Goal: Task Accomplishment & Management: Use online tool/utility

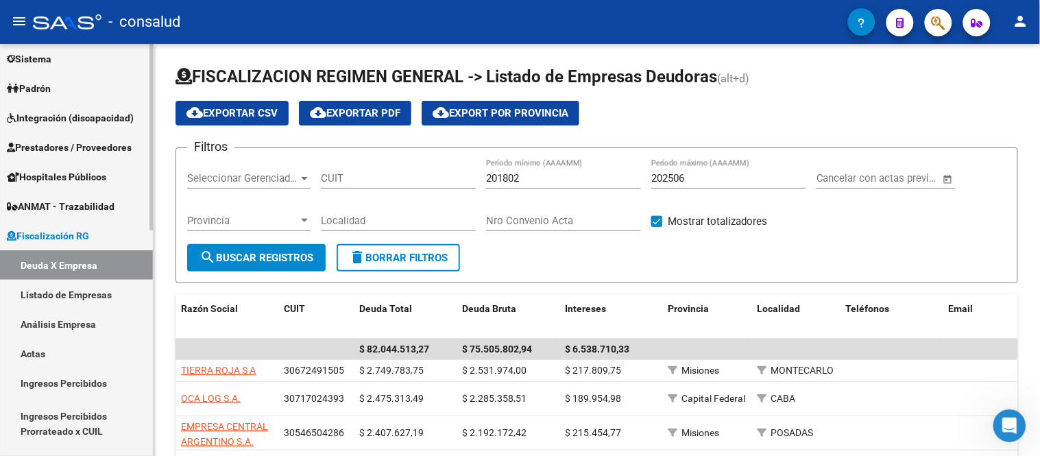
click at [45, 320] on link "Análisis Empresa" at bounding box center [76, 323] width 153 height 29
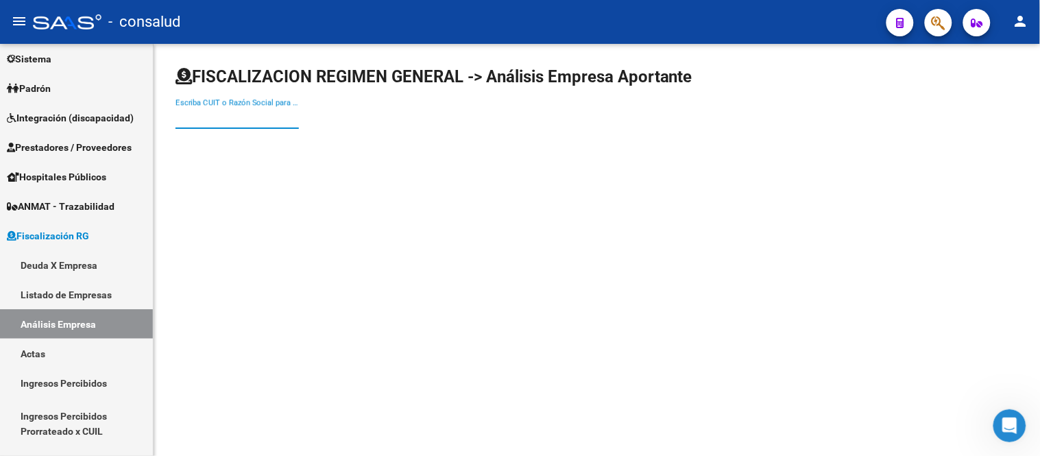
click at [214, 113] on input "Escriba CUIT o Razón Social para buscar" at bounding box center [236, 118] width 123 height 12
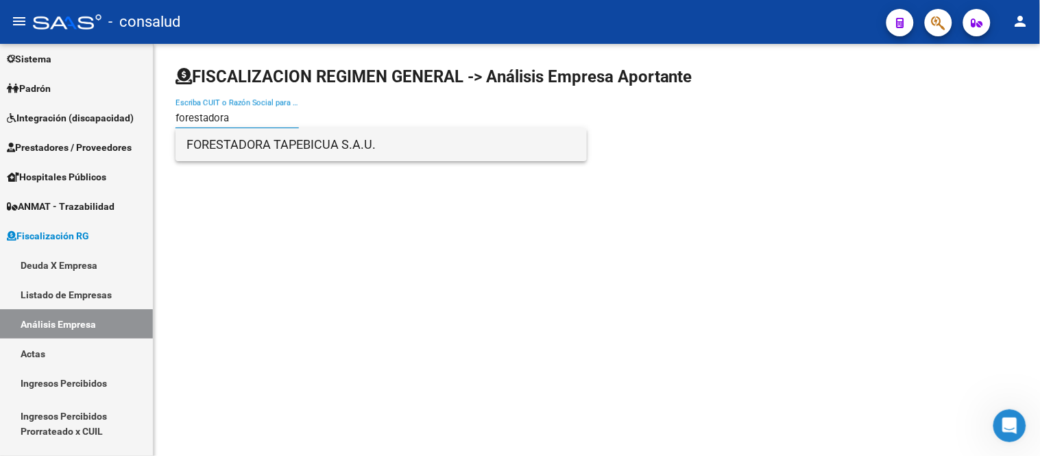
type input "forestadora"
click at [276, 148] on span "FORESTADORA TAPEBICUA S.A.U." at bounding box center [380, 144] width 389 height 33
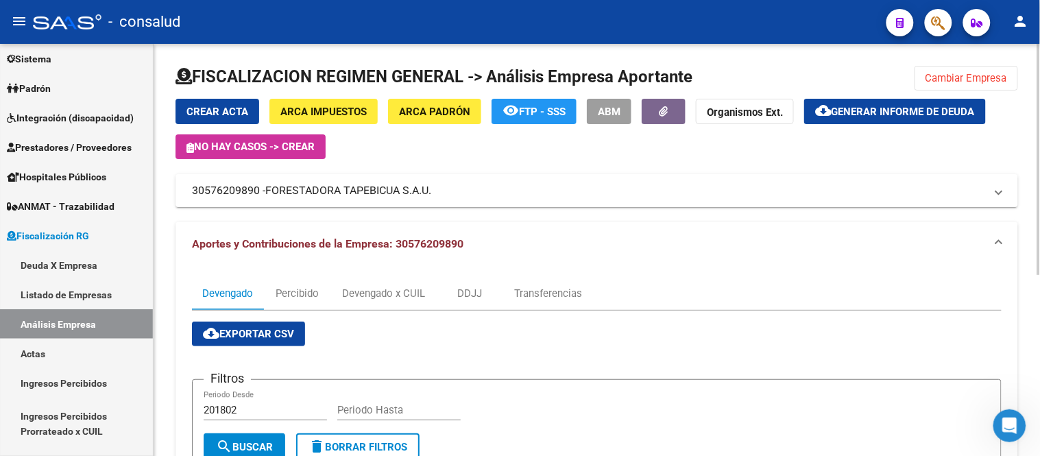
scroll to position [76, 0]
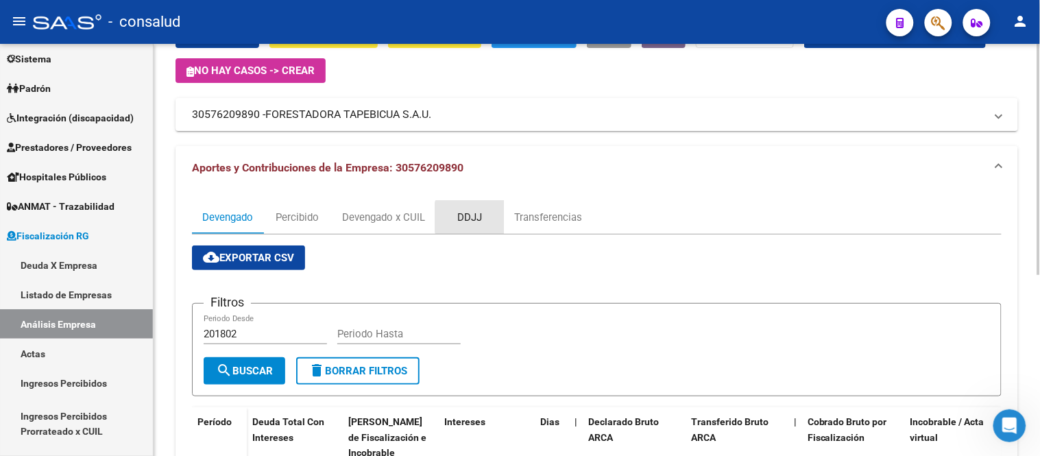
click at [474, 217] on div "DDJJ" at bounding box center [469, 217] width 25 height 15
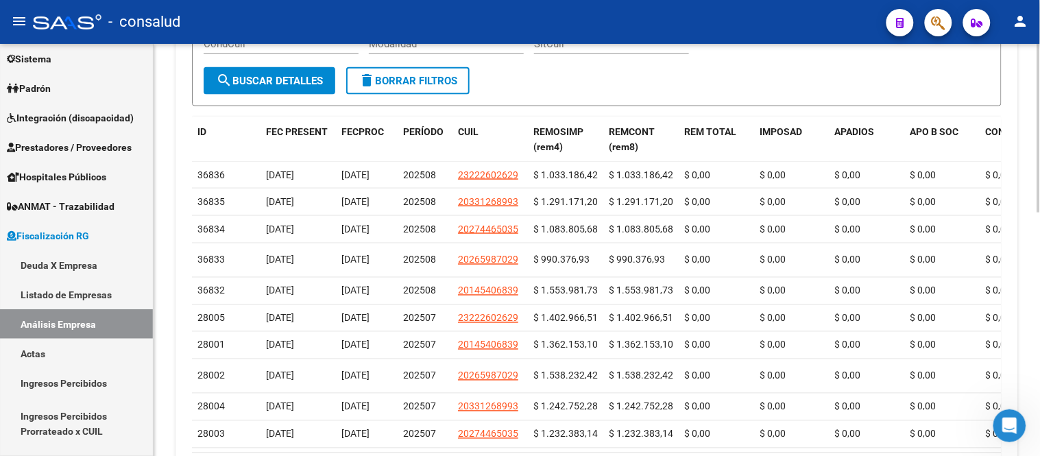
scroll to position [152, 0]
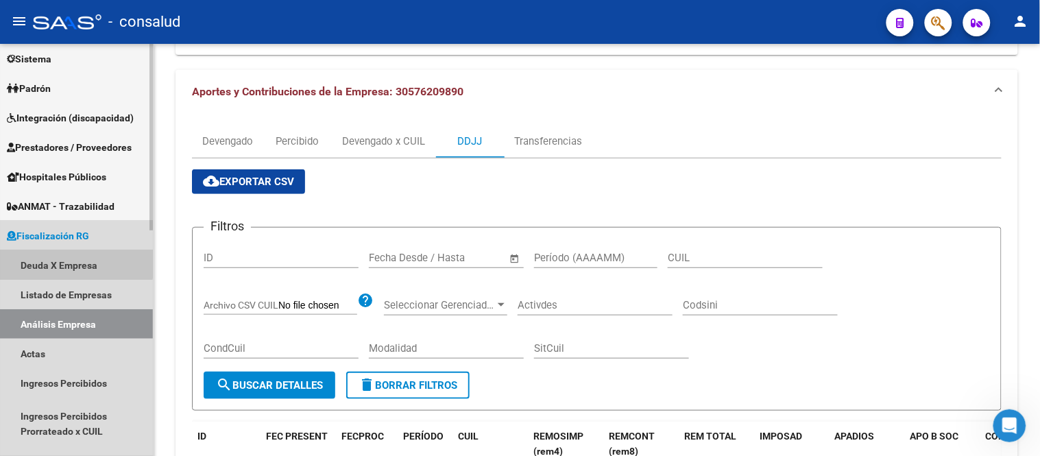
click at [60, 258] on link "Deuda X Empresa" at bounding box center [76, 264] width 153 height 29
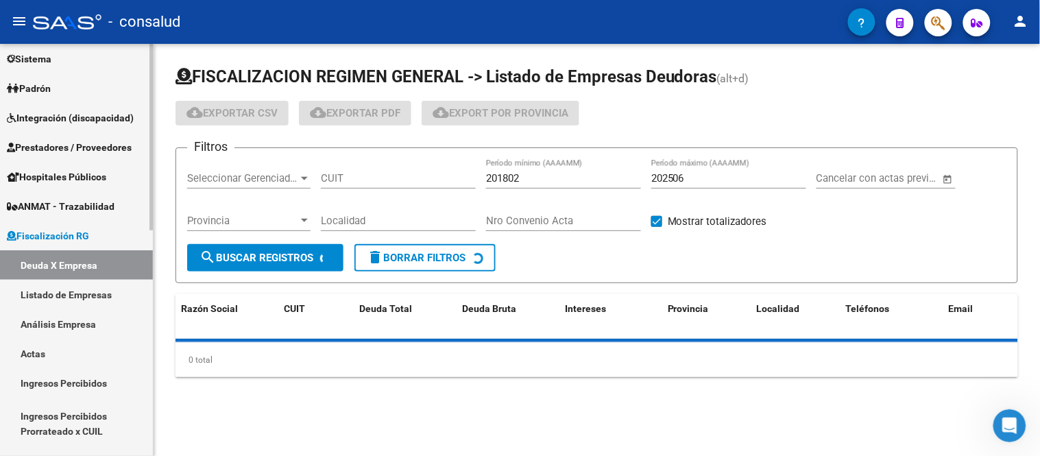
click at [58, 326] on link "Análisis Empresa" at bounding box center [76, 323] width 153 height 29
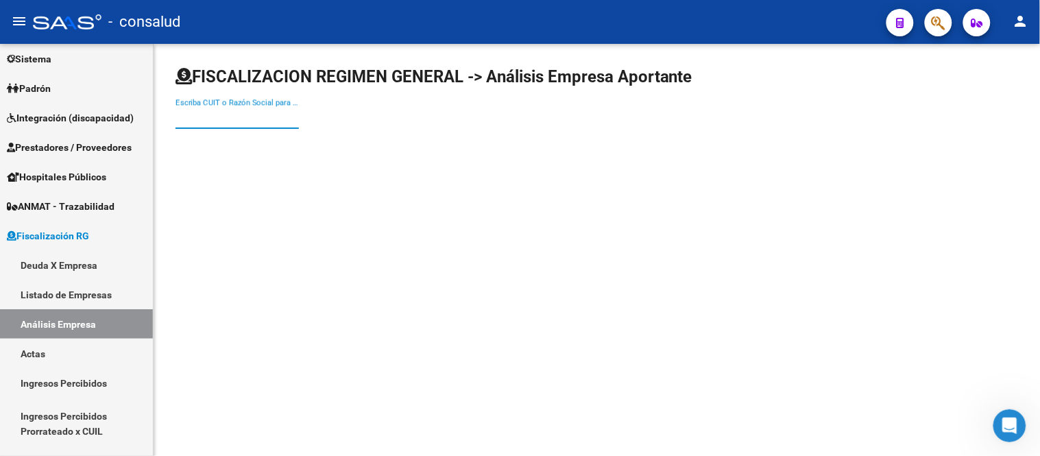
click at [184, 115] on input "Escriba CUIT o Razón Social para buscar" at bounding box center [236, 118] width 123 height 12
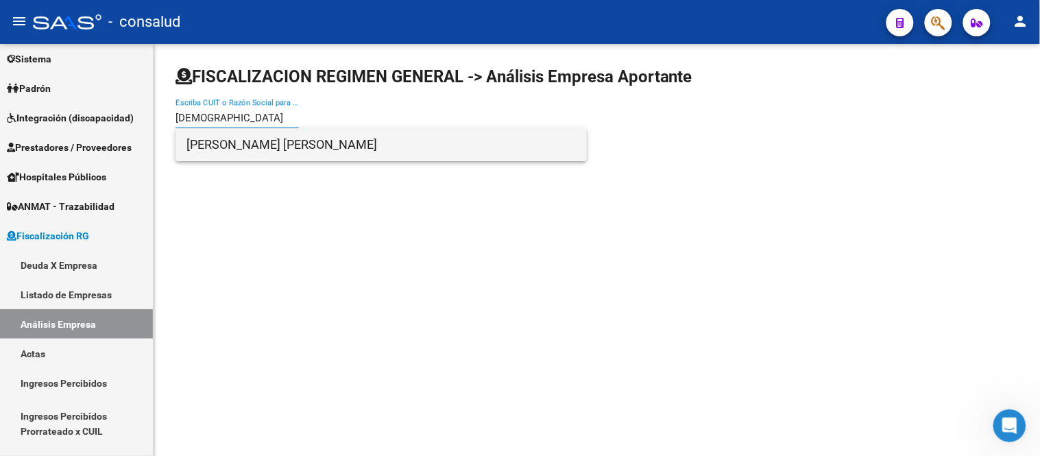
type input "[DEMOGRAPHIC_DATA]"
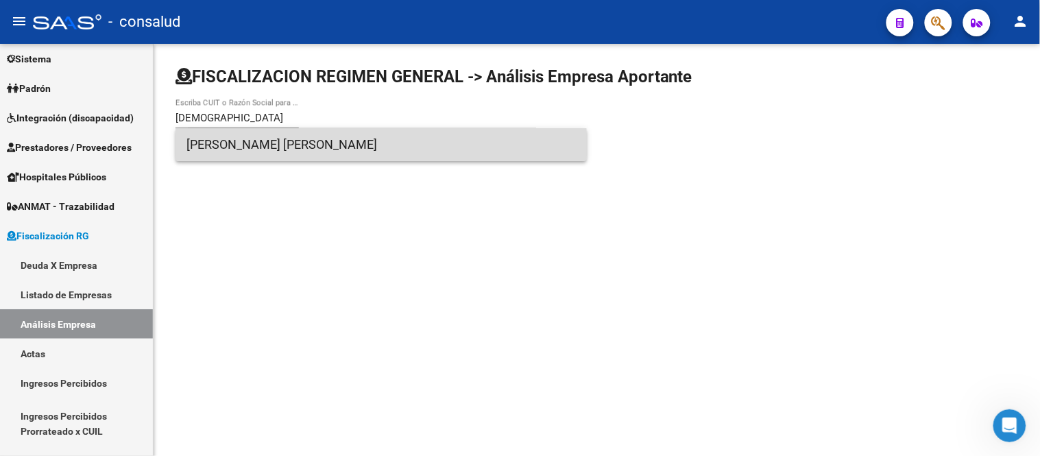
click at [213, 142] on span "[PERSON_NAME] [PERSON_NAME]" at bounding box center [380, 144] width 389 height 33
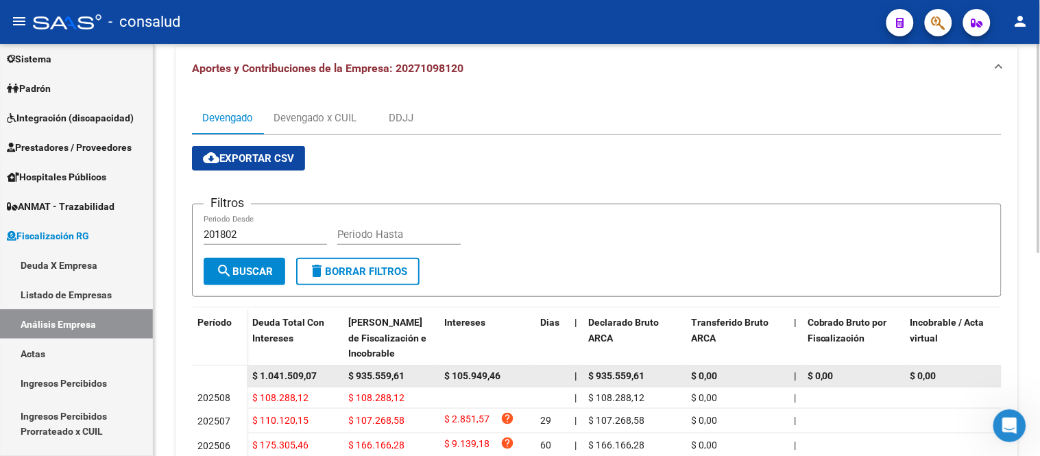
scroll to position [174, 0]
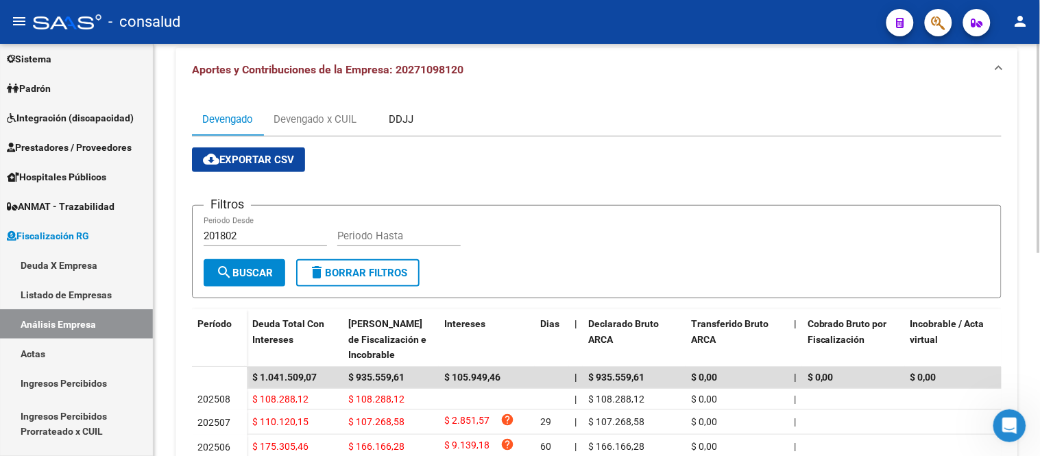
click at [406, 115] on div "DDJJ" at bounding box center [401, 119] width 25 height 15
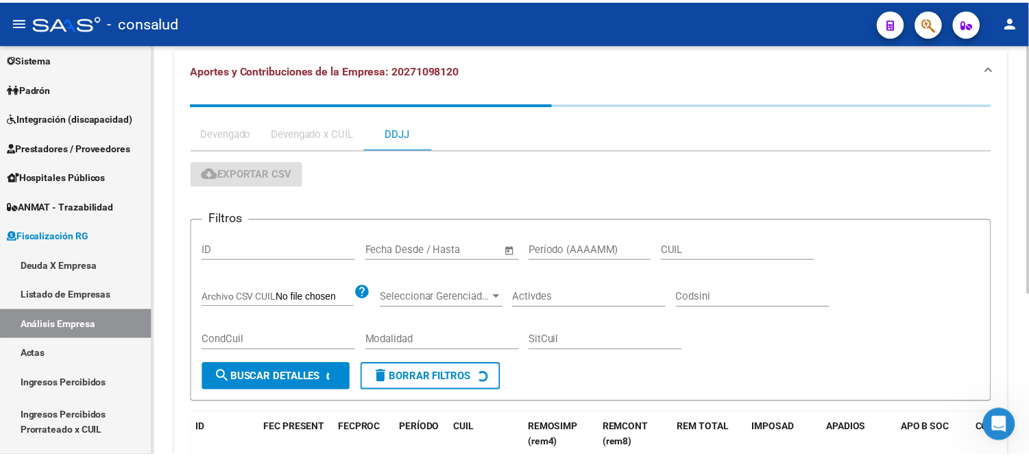
scroll to position [0, 0]
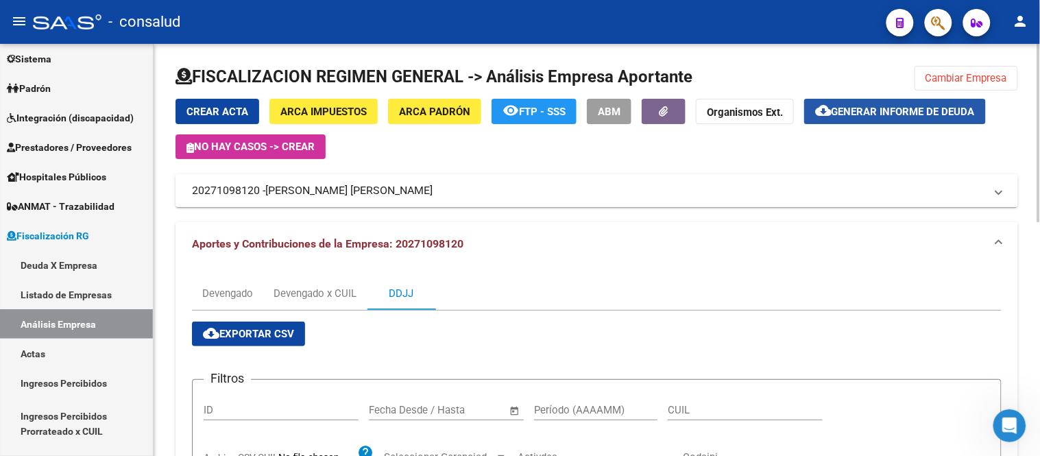
click at [874, 112] on span "Generar informe de deuda" at bounding box center [902, 112] width 143 height 12
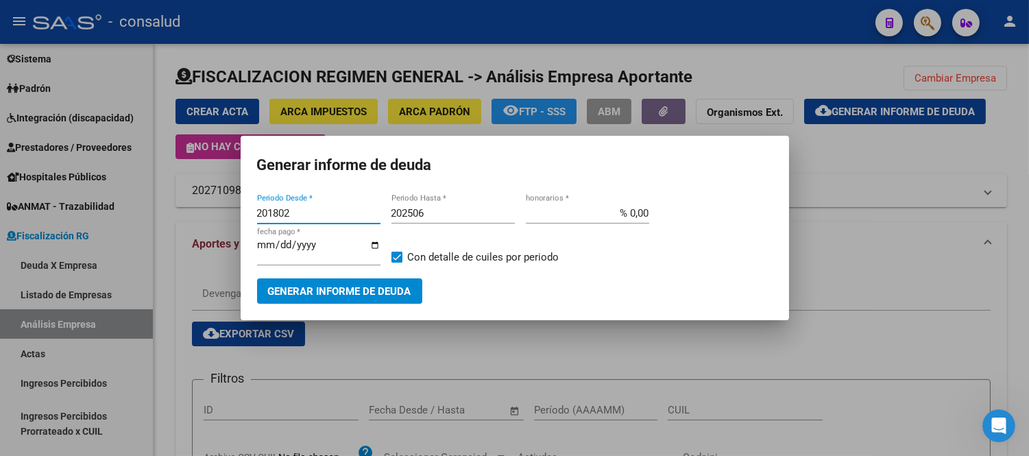
drag, startPoint x: 302, startPoint y: 209, endPoint x: 110, endPoint y: 216, distance: 192.0
click at [110, 216] on div "Generar informe de deuda 201802 Periodo Desde * 202506 Periodo Hasta * % 0,00 h…" at bounding box center [514, 228] width 1029 height 456
type input "202501"
type input "202508"
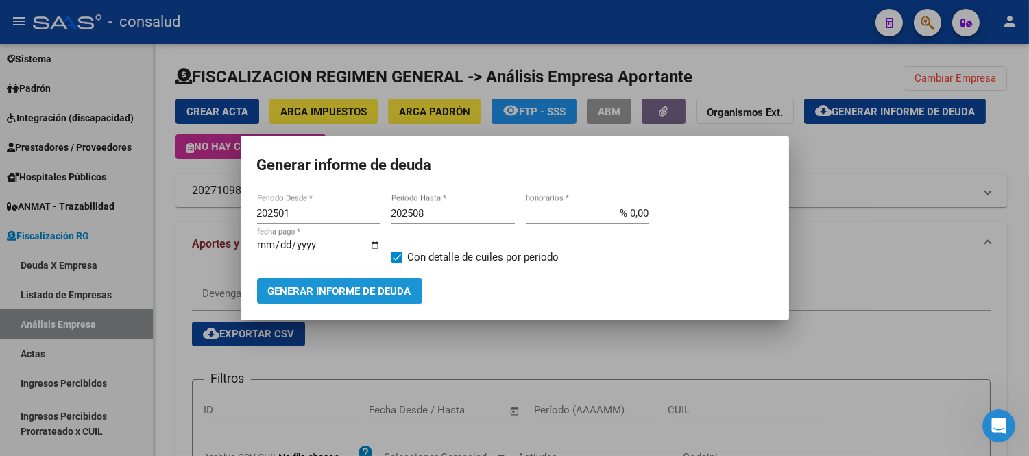
click at [336, 284] on span "Generar informe de deuda" at bounding box center [339, 290] width 143 height 12
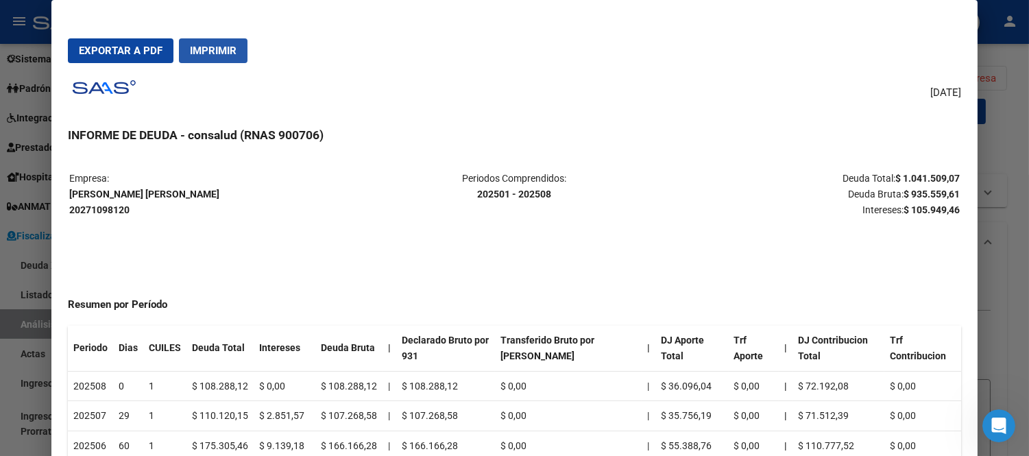
click at [214, 47] on span "Imprimir" at bounding box center [213, 51] width 47 height 12
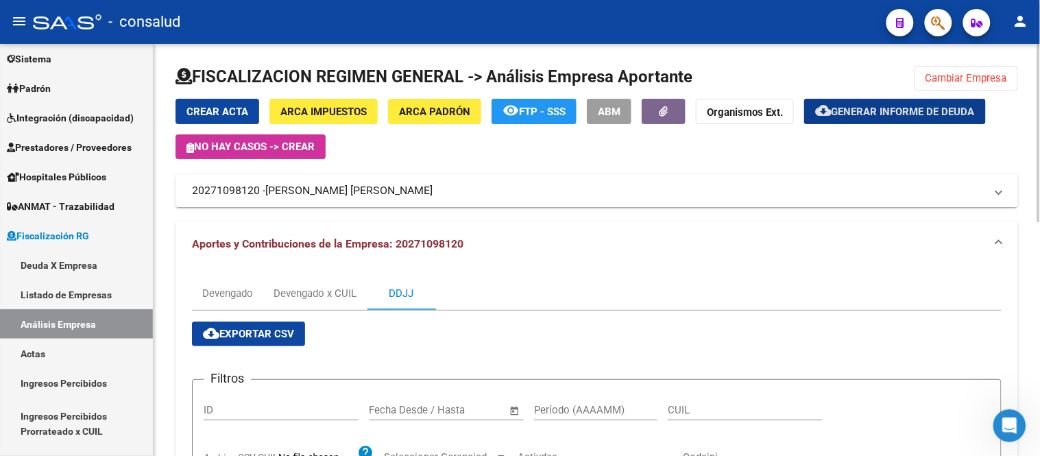
click at [409, 289] on div "DDJJ" at bounding box center [401, 293] width 25 height 15
click at [406, 295] on div "DDJJ" at bounding box center [401, 293] width 25 height 15
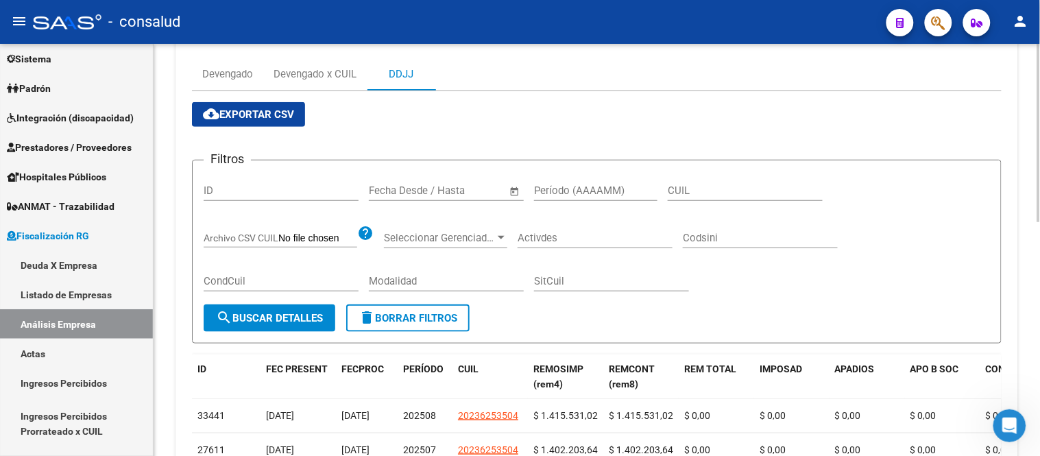
scroll to position [76, 0]
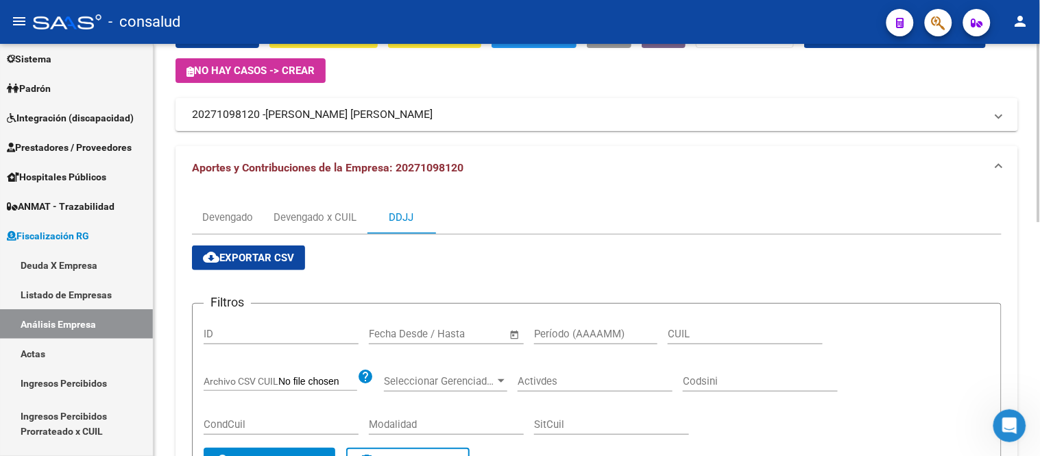
click at [247, 255] on span "cloud_download Exportar CSV" at bounding box center [248, 258] width 91 height 12
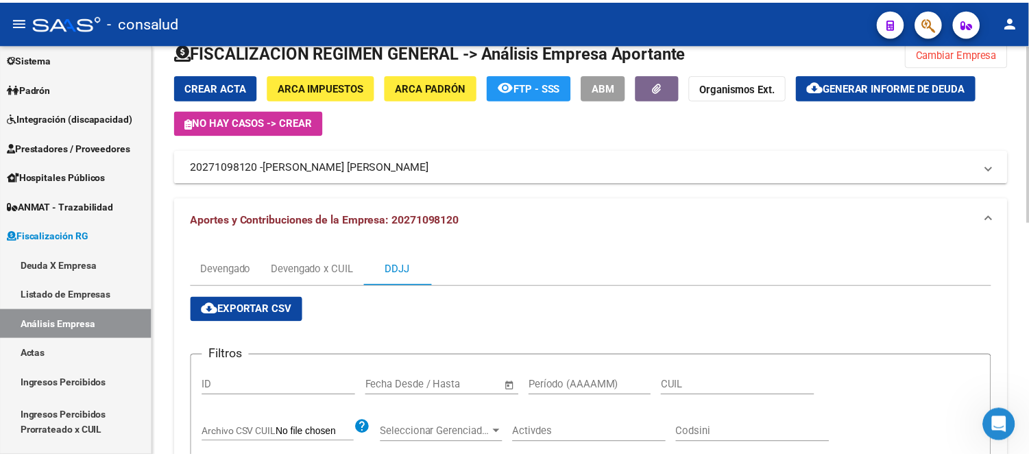
scroll to position [0, 0]
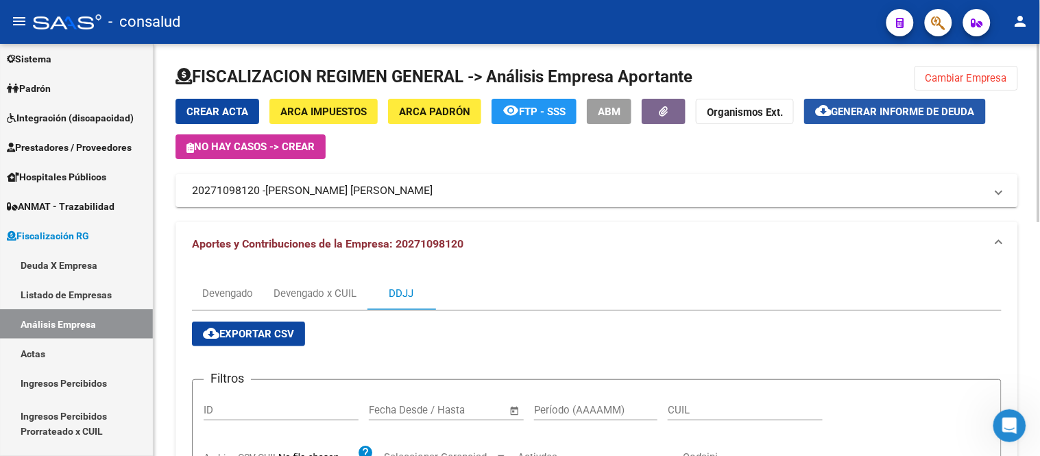
click at [882, 112] on span "Generar informe de deuda" at bounding box center [902, 112] width 143 height 12
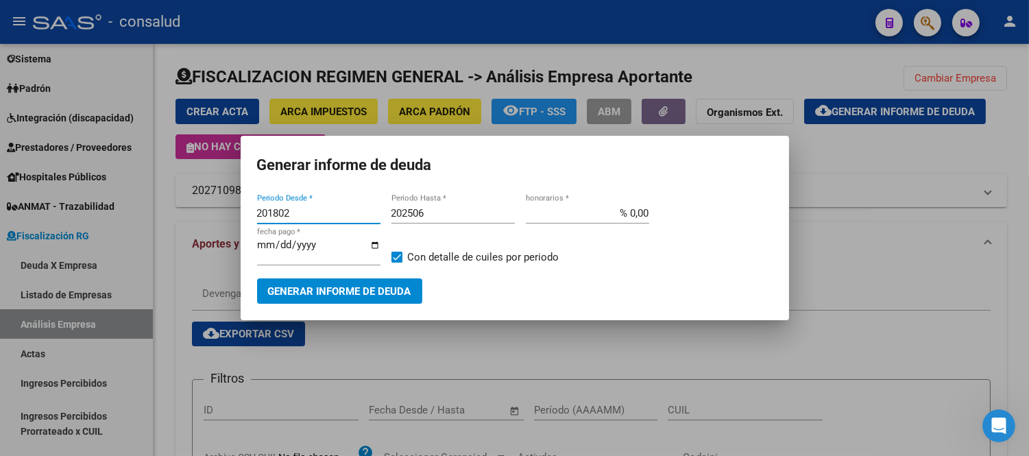
drag, startPoint x: 293, startPoint y: 211, endPoint x: 191, endPoint y: 201, distance: 102.6
click at [191, 201] on div "Generar informe de deuda 201802 Periodo Desde * 202506 Periodo Hasta * % 0,00 h…" at bounding box center [514, 228] width 1029 height 456
type input "202501"
type input "202508"
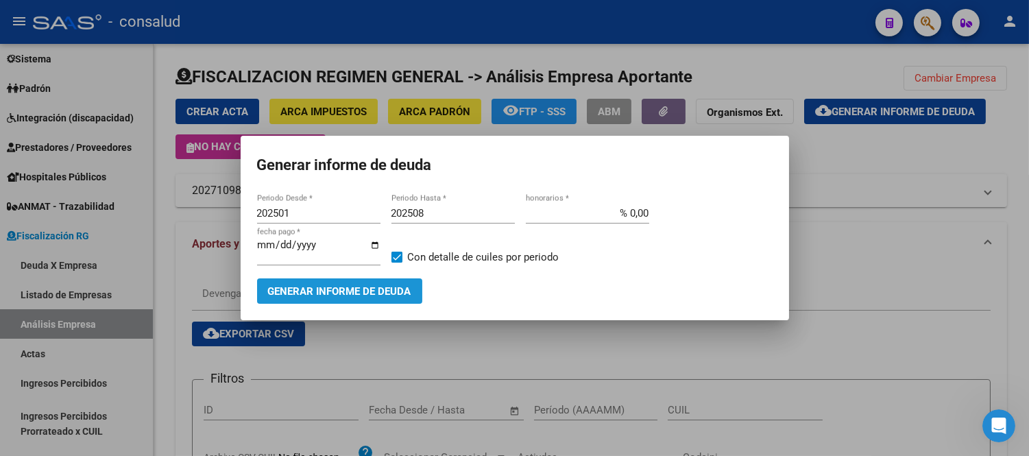
click at [400, 291] on span "Generar informe de deuda" at bounding box center [339, 291] width 143 height 12
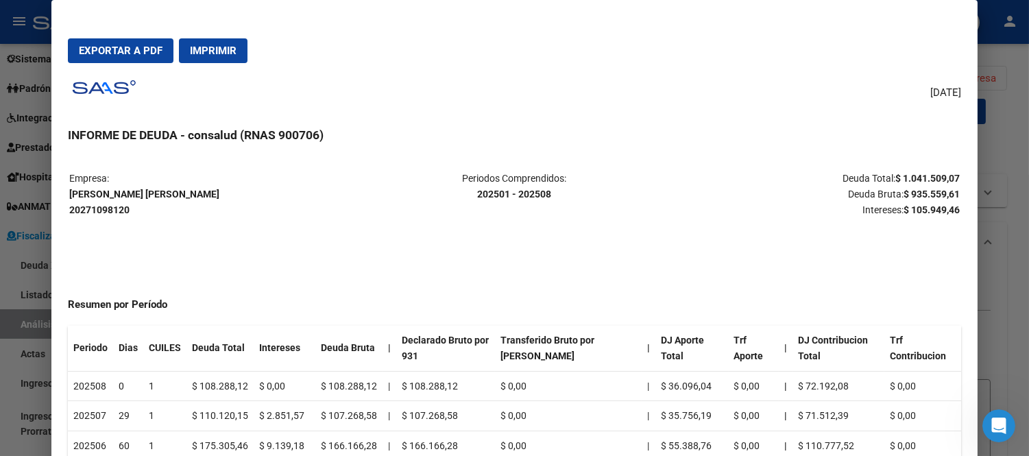
click at [195, 49] on span "Imprimir" at bounding box center [213, 51] width 47 height 12
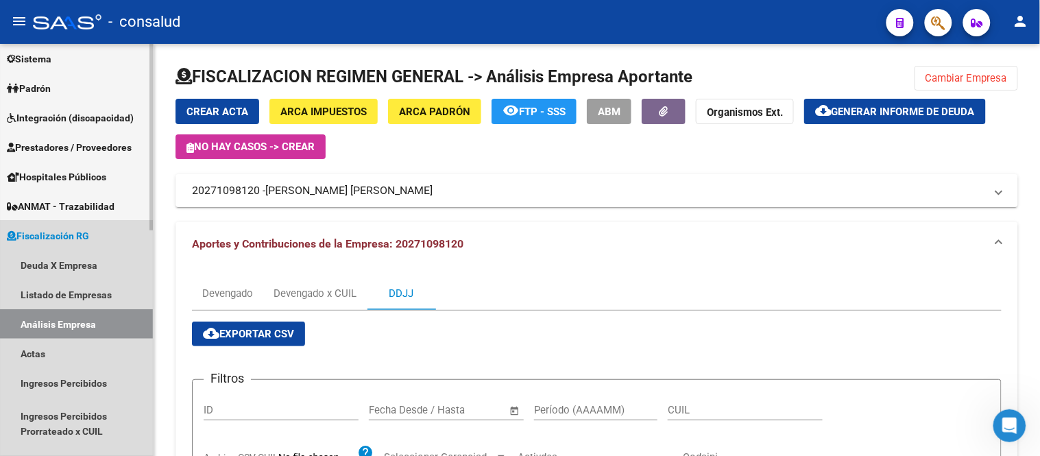
click at [73, 226] on link "Fiscalización RG" at bounding box center [76, 235] width 153 height 29
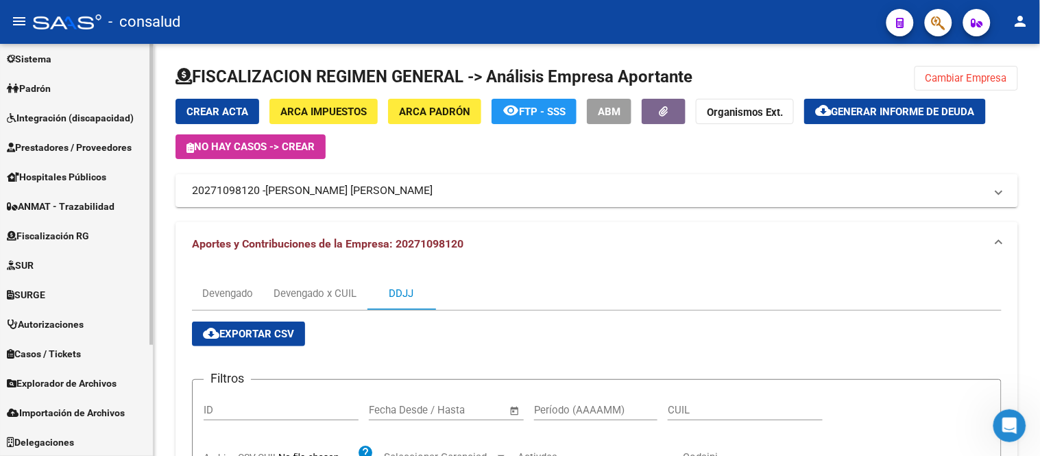
click at [86, 234] on span "Fiscalización RG" at bounding box center [48, 235] width 82 height 15
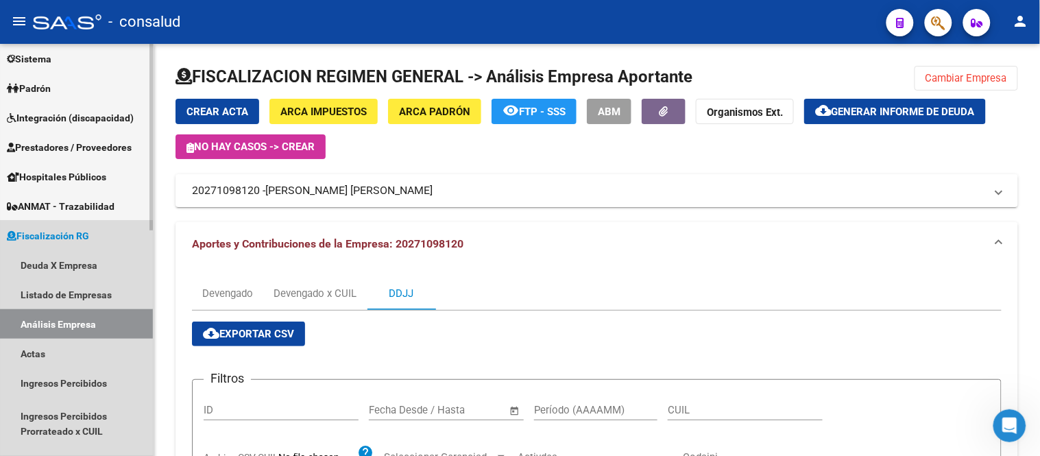
click at [71, 322] on link "Análisis Empresa" at bounding box center [76, 323] width 153 height 29
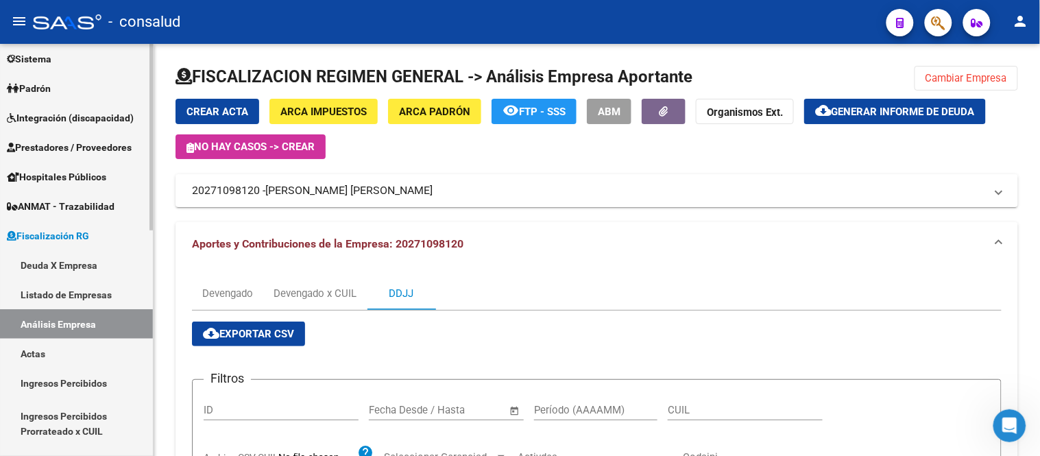
click at [71, 265] on link "Deuda X Empresa" at bounding box center [76, 264] width 153 height 29
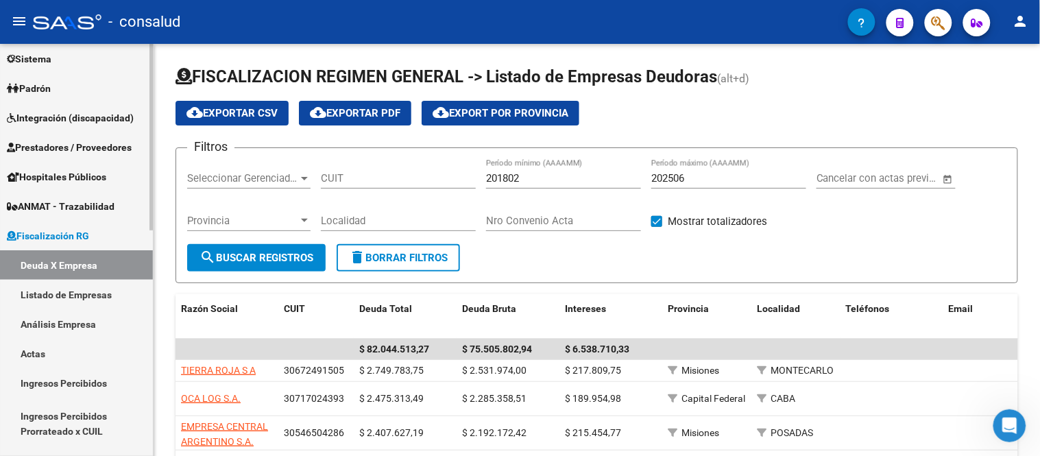
click at [64, 328] on link "Análisis Empresa" at bounding box center [76, 323] width 153 height 29
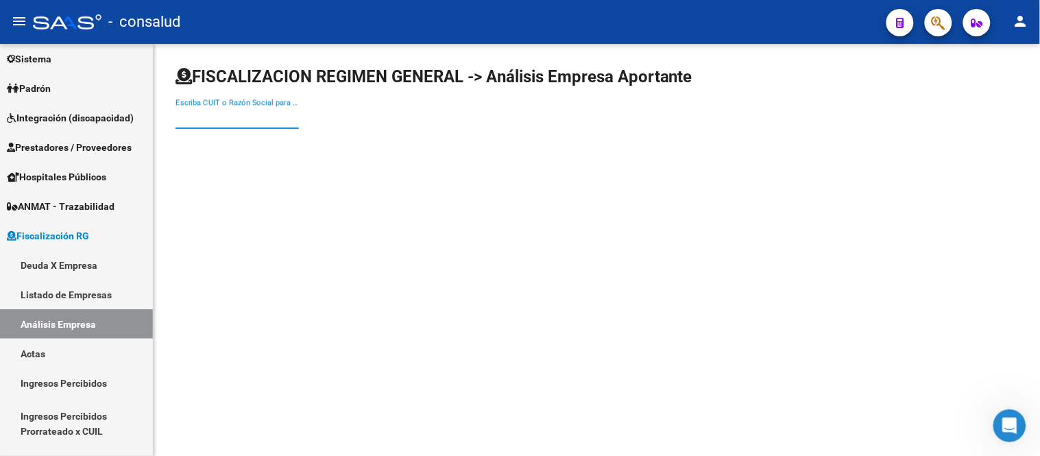
click at [210, 117] on input "Escriba CUIT o Razón Social para buscar" at bounding box center [236, 118] width 123 height 12
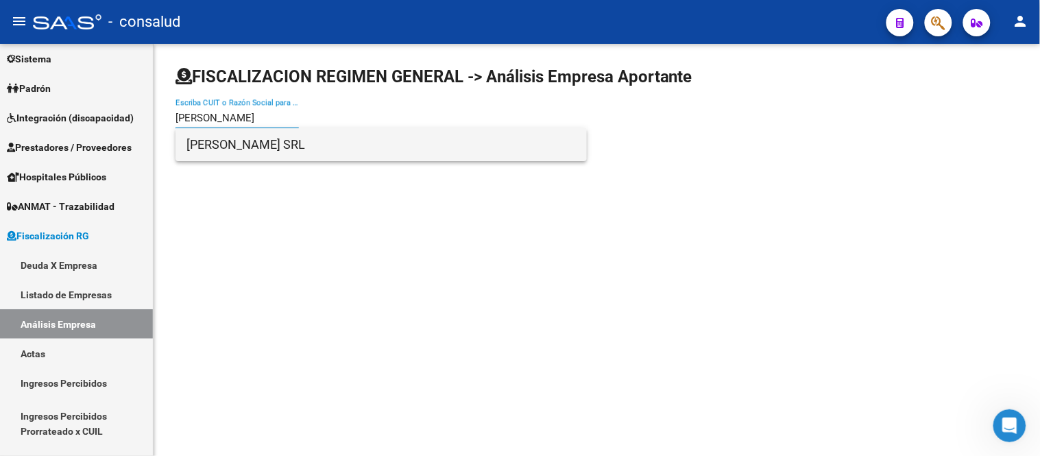
type input "[PERSON_NAME]"
click at [254, 147] on span "[PERSON_NAME] SRL" at bounding box center [380, 144] width 389 height 33
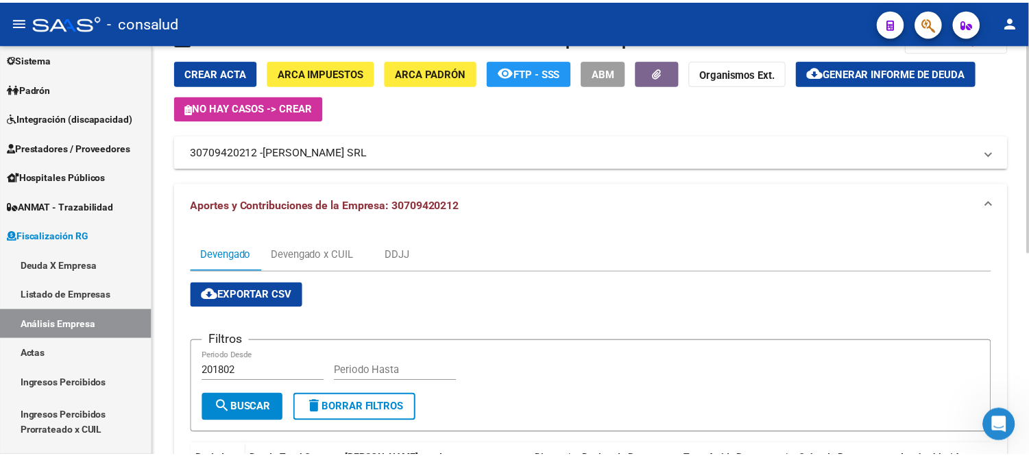
scroll to position [22, 0]
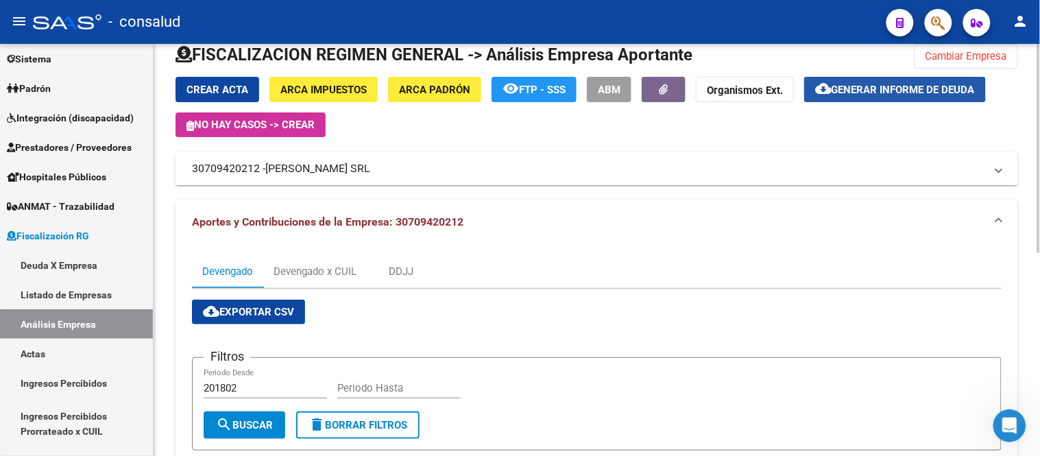
click at [881, 91] on span "Generar informe de deuda" at bounding box center [902, 90] width 143 height 12
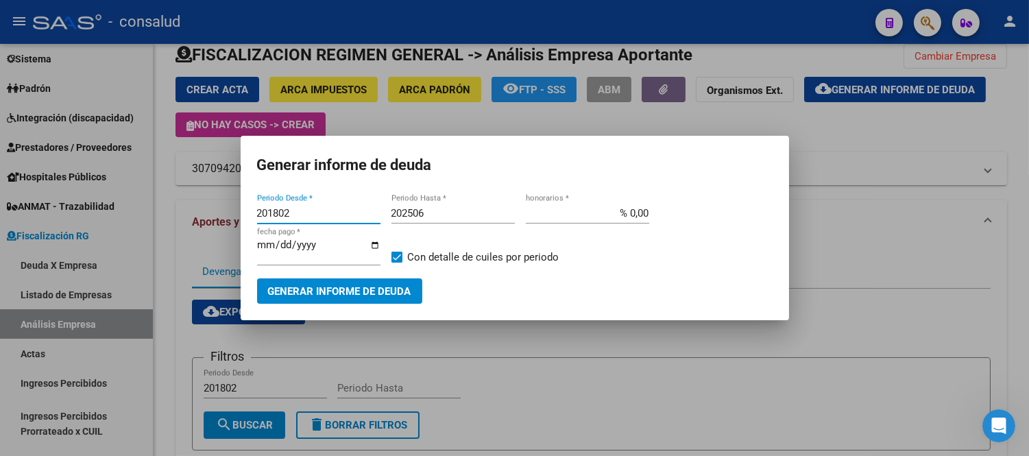
drag, startPoint x: 319, startPoint y: 211, endPoint x: 186, endPoint y: 207, distance: 133.0
click at [186, 207] on div "Generar informe de deuda 201802 Periodo Desde * 202506 Periodo Hasta * % 0,00 h…" at bounding box center [514, 228] width 1029 height 456
type input "202501"
type input "202508"
click at [357, 288] on span "Generar informe de deuda" at bounding box center [339, 291] width 143 height 12
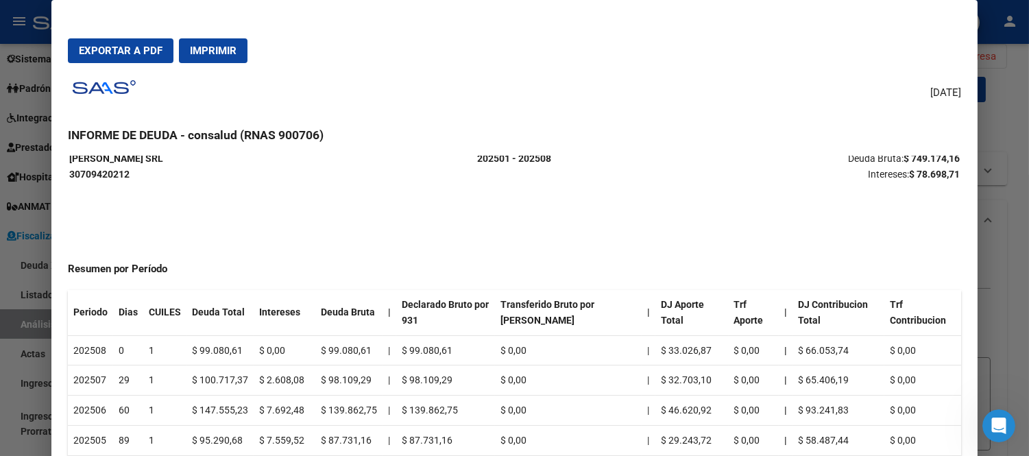
scroll to position [0, 0]
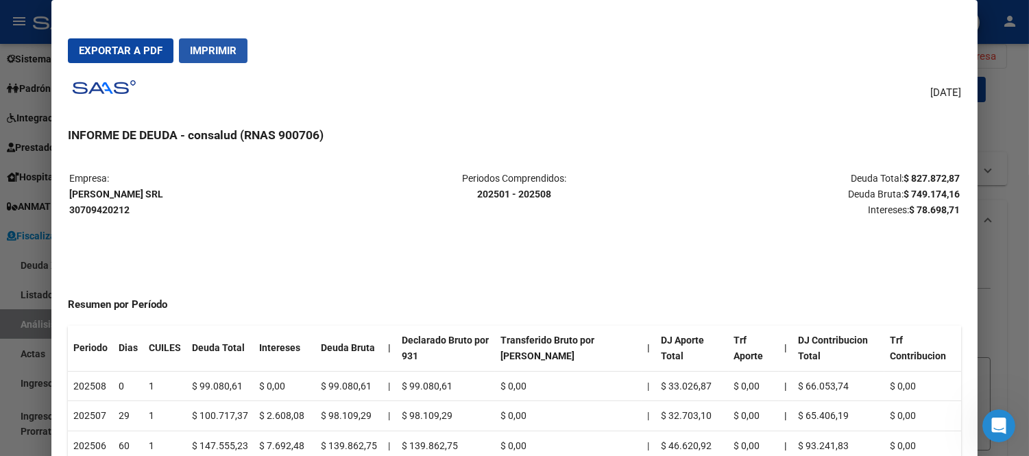
click at [204, 47] on span "Imprimir" at bounding box center [213, 51] width 47 height 12
click at [920, 173] on strong "$ 827.872,87" at bounding box center [931, 178] width 56 height 11
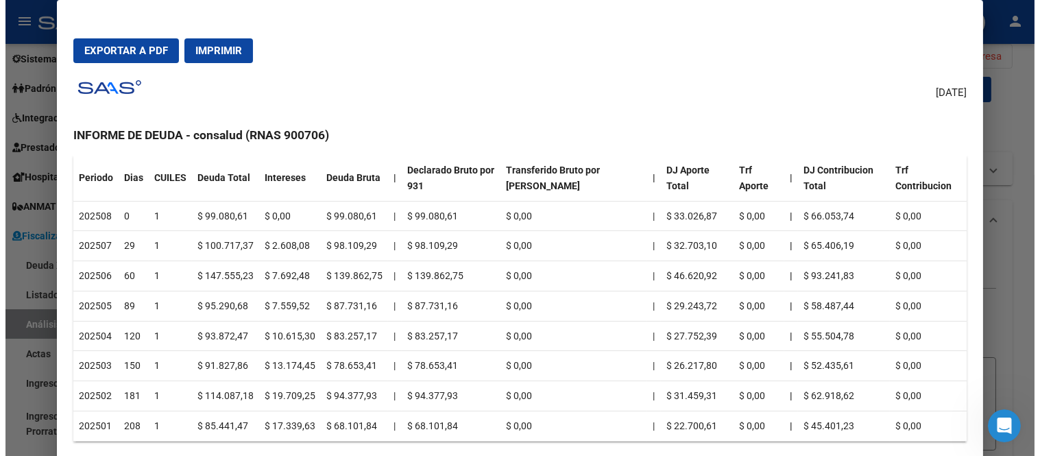
scroll to position [76, 0]
